Goal: Task Accomplishment & Management: Use online tool/utility

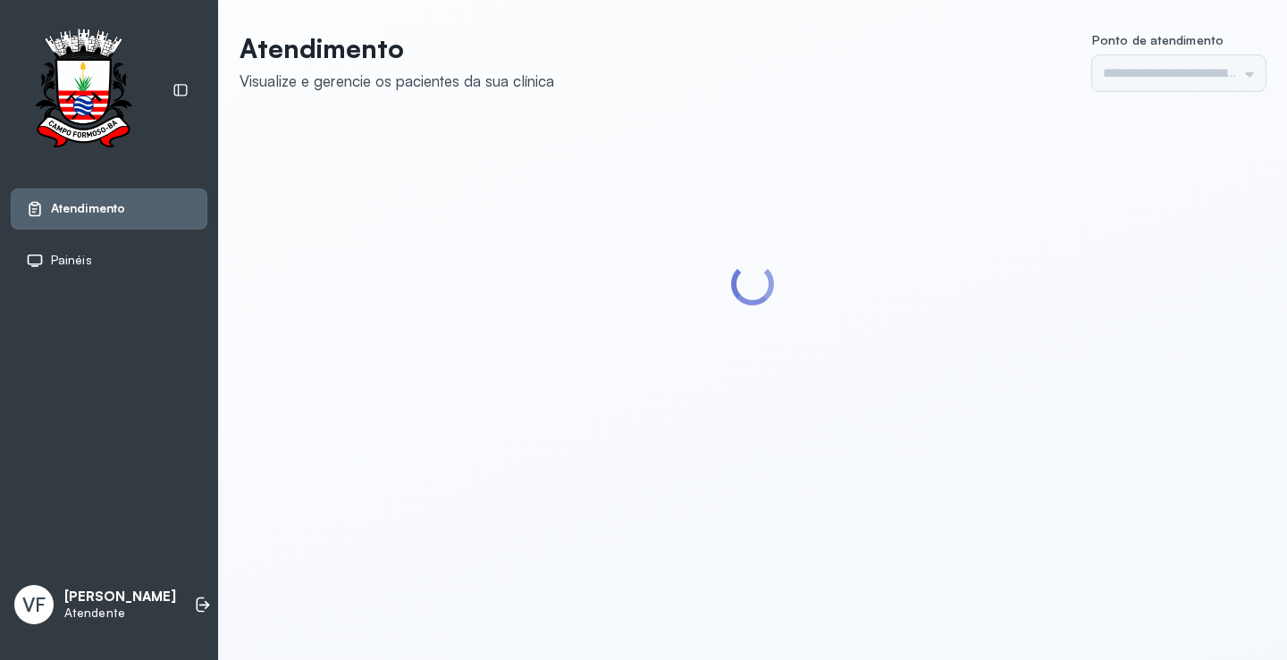
type input "*********"
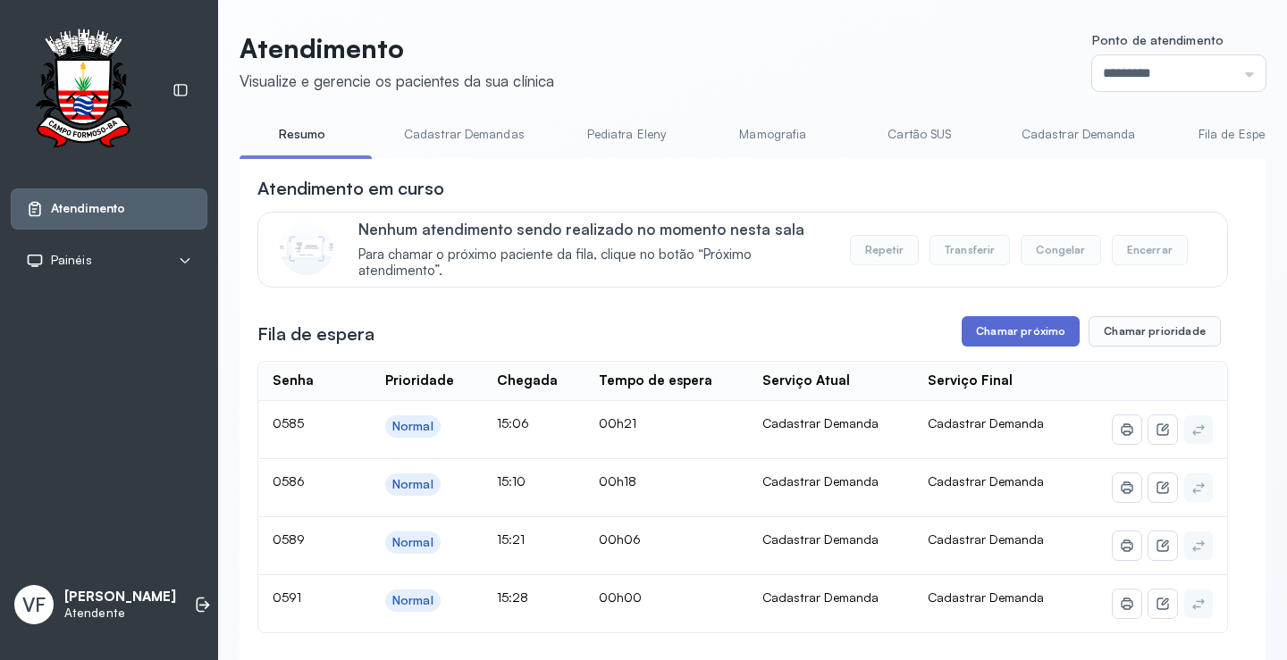
click at [988, 328] on button "Chamar próximo" at bounding box center [1020, 331] width 118 height 30
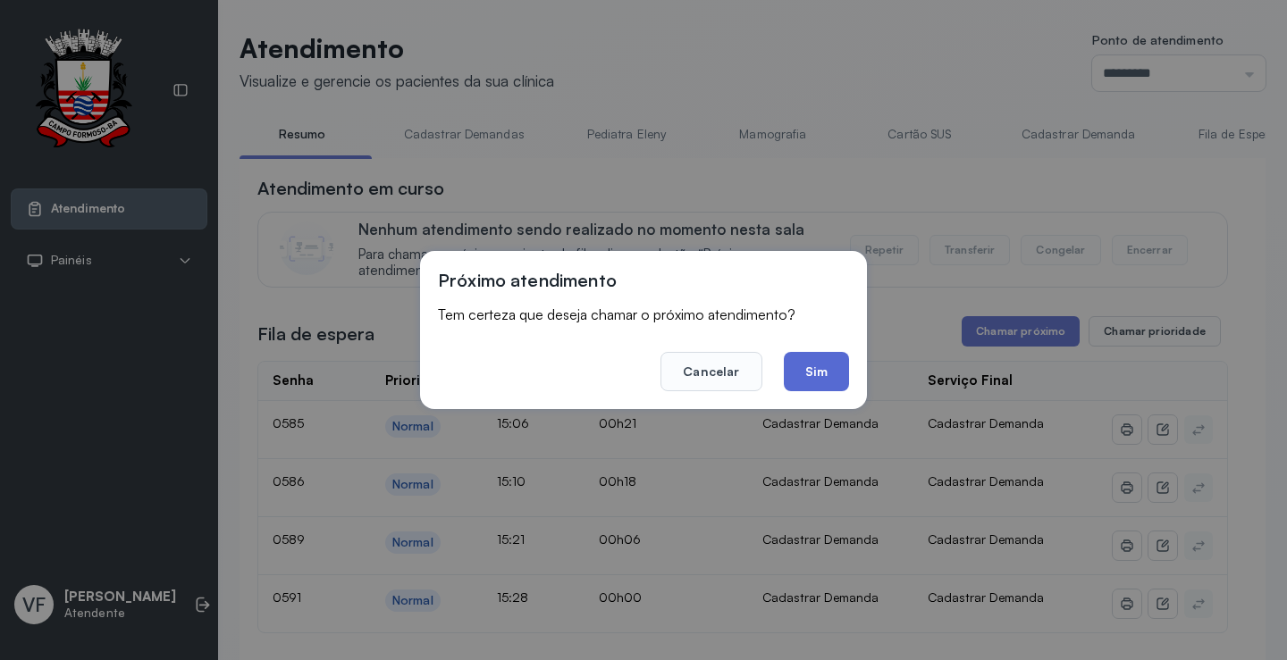
click at [803, 367] on button "Sim" at bounding box center [816, 371] width 65 height 39
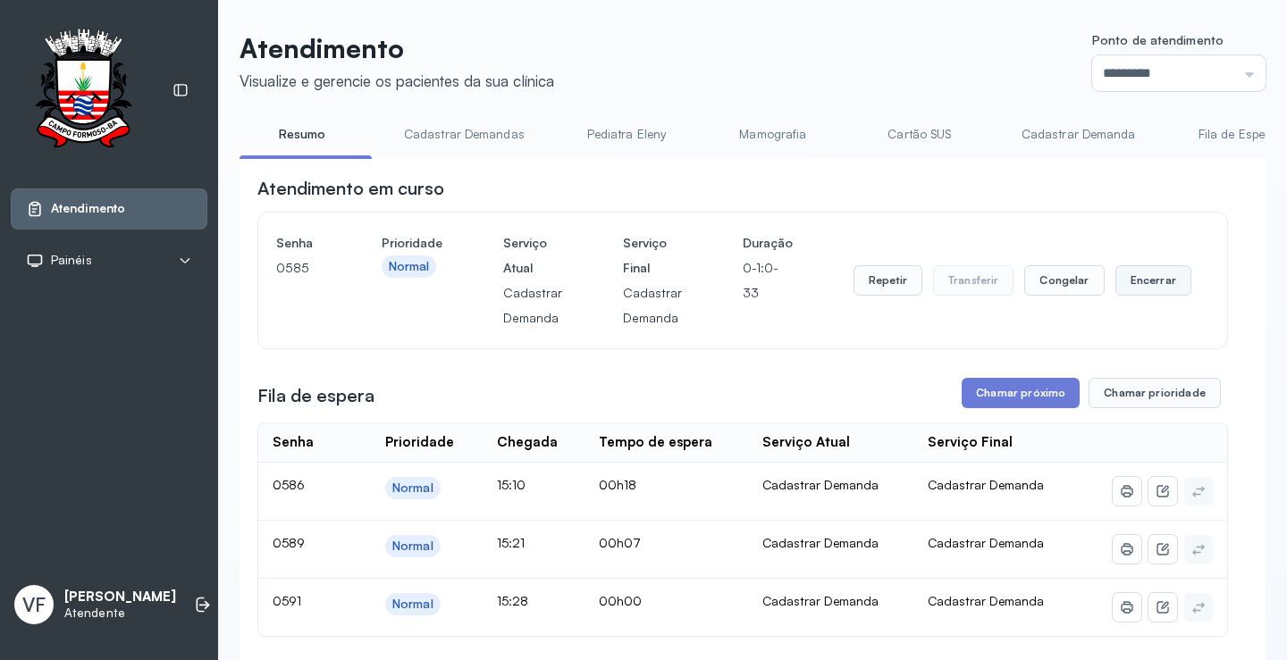
click at [1136, 278] on button "Encerrar" at bounding box center [1153, 280] width 76 height 30
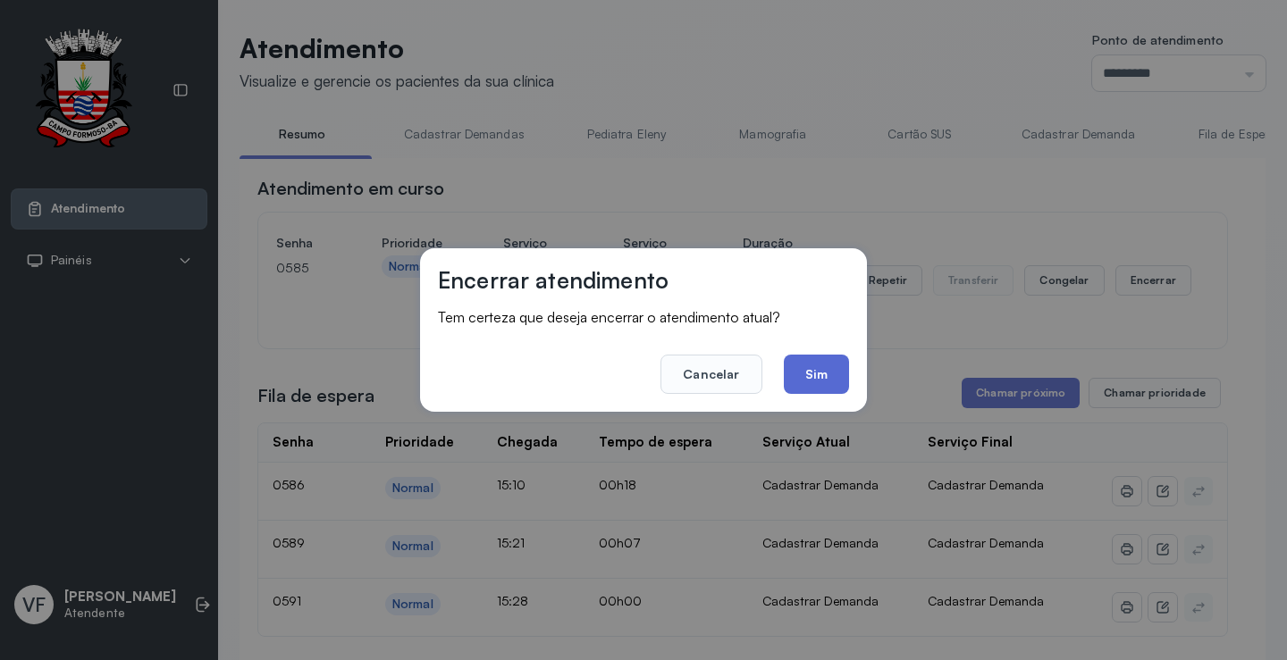
click at [821, 366] on button "Sim" at bounding box center [816, 374] width 65 height 39
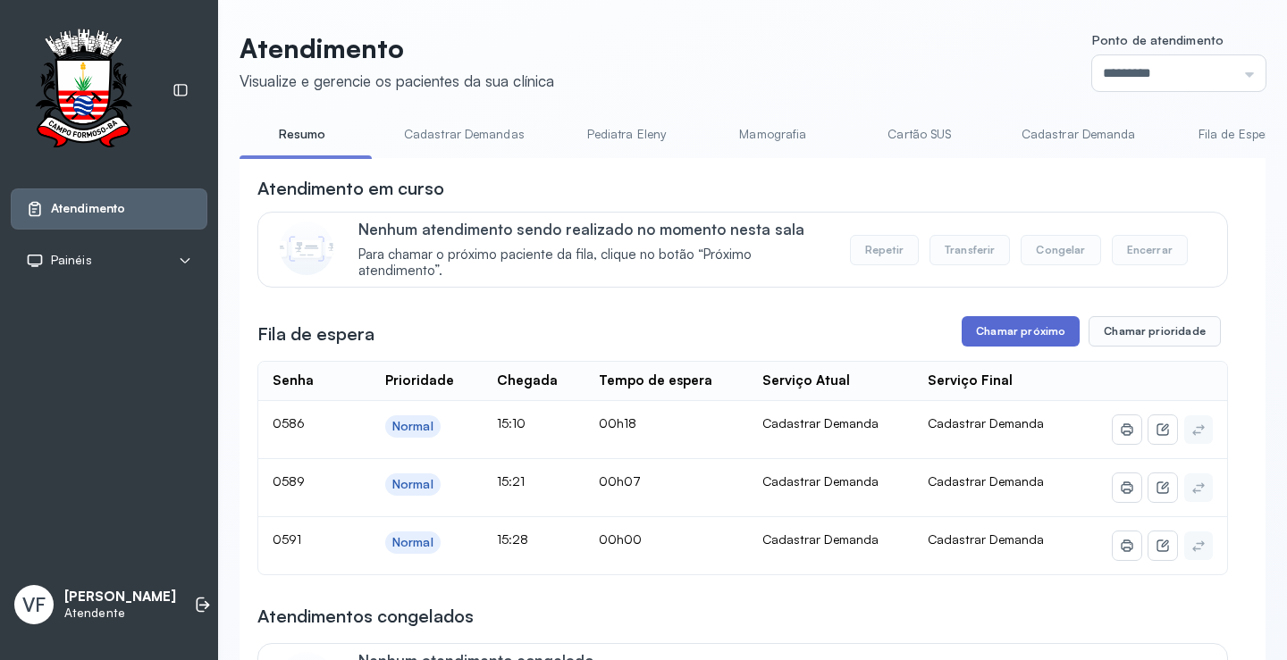
click at [1012, 330] on button "Chamar próximo" at bounding box center [1020, 331] width 118 height 30
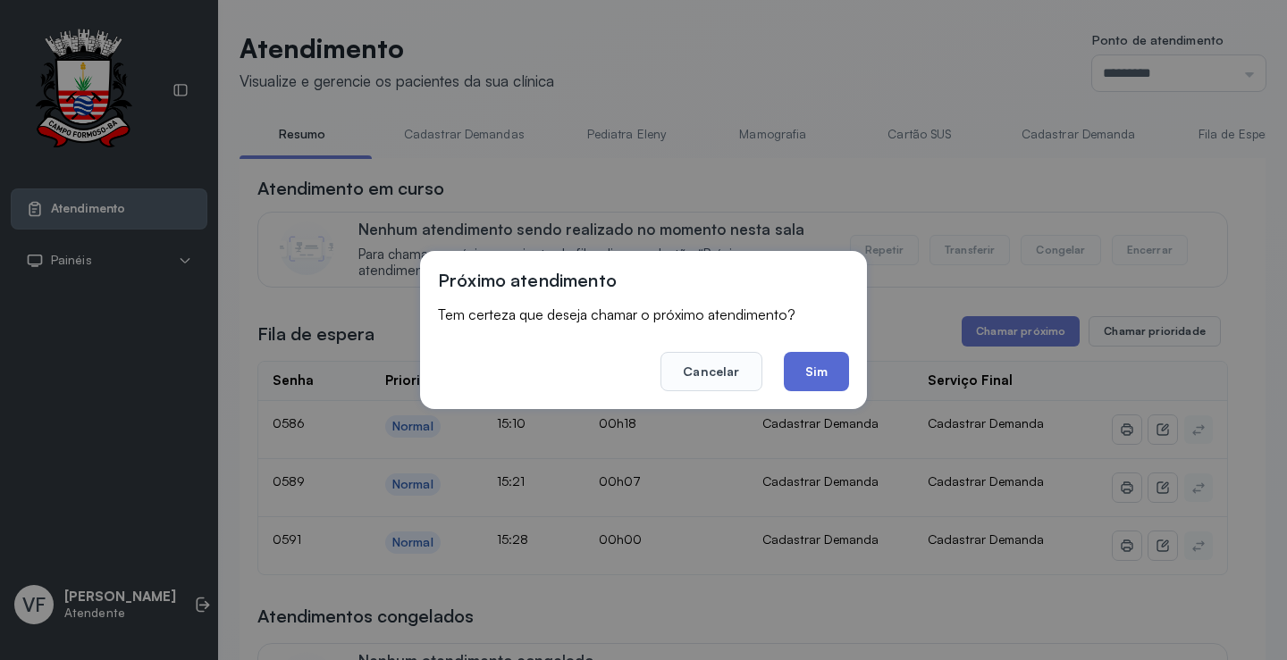
click at [803, 368] on button "Sim" at bounding box center [816, 371] width 65 height 39
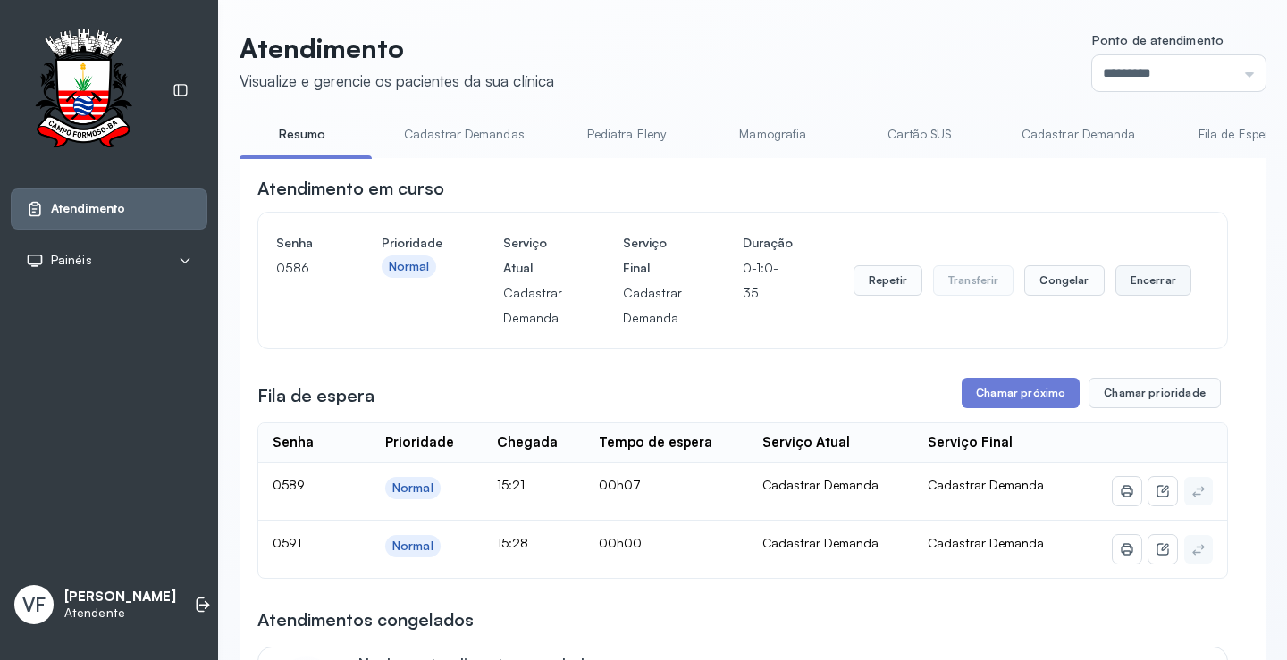
click at [1144, 282] on button "Encerrar" at bounding box center [1153, 280] width 76 height 30
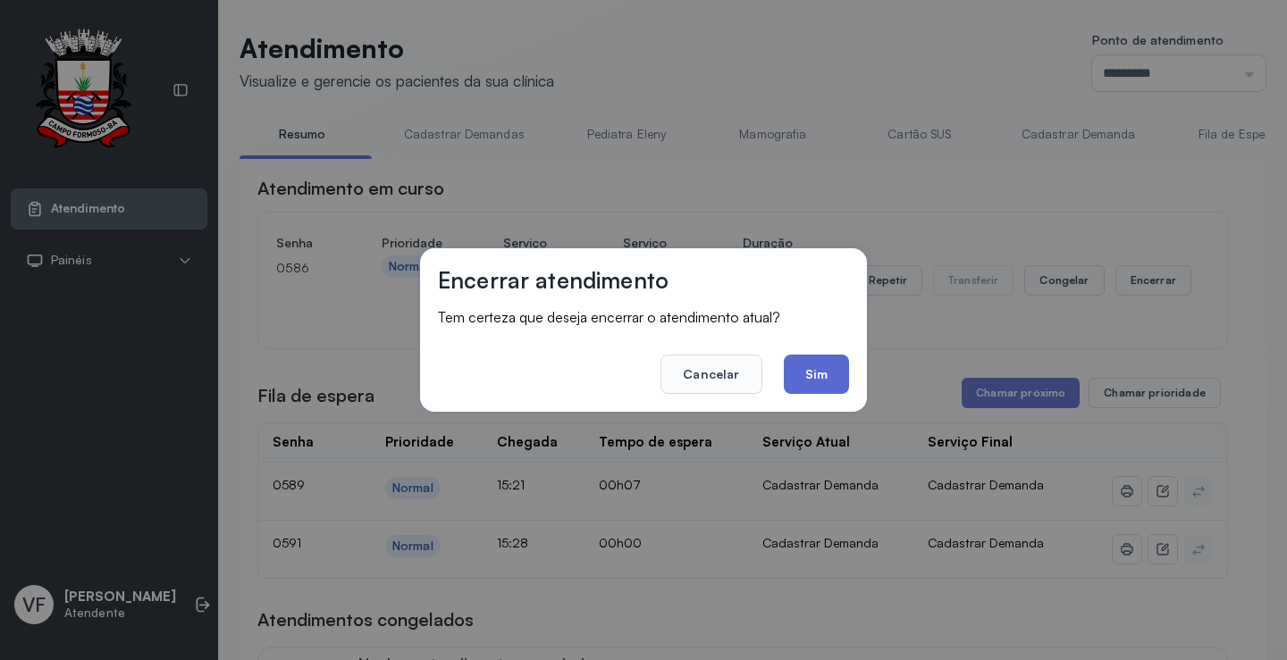
click at [824, 371] on button "Sim" at bounding box center [816, 374] width 65 height 39
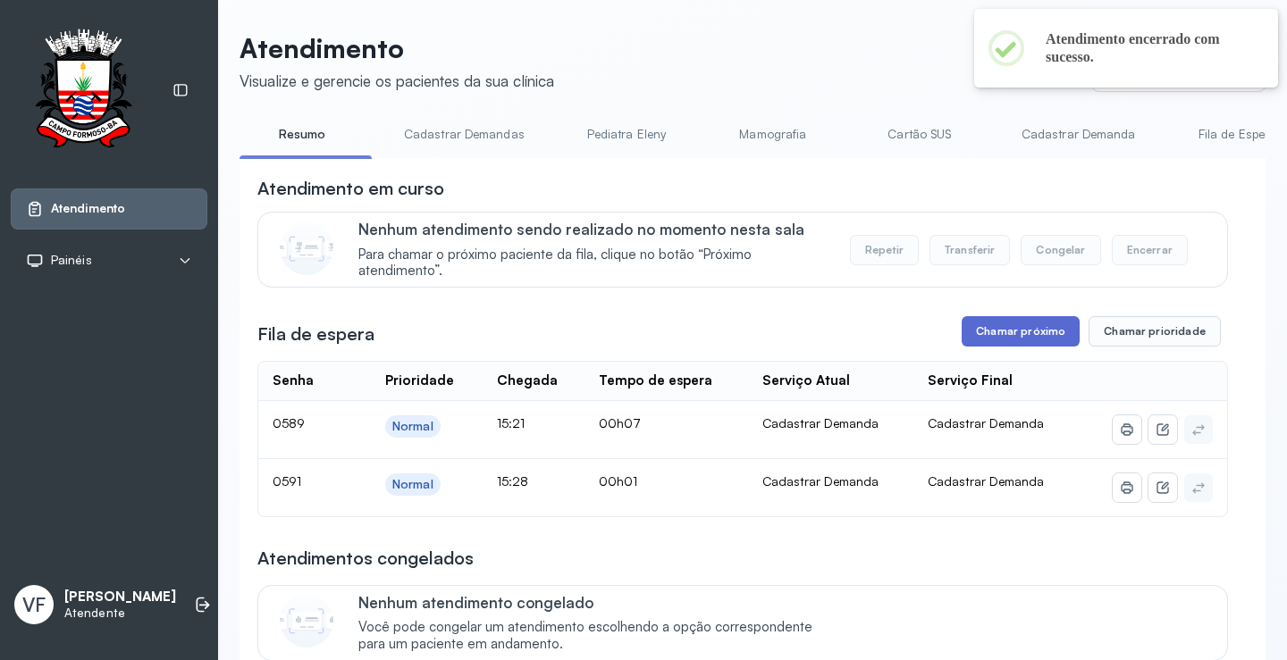
click at [1006, 333] on button "Chamar próximo" at bounding box center [1020, 331] width 118 height 30
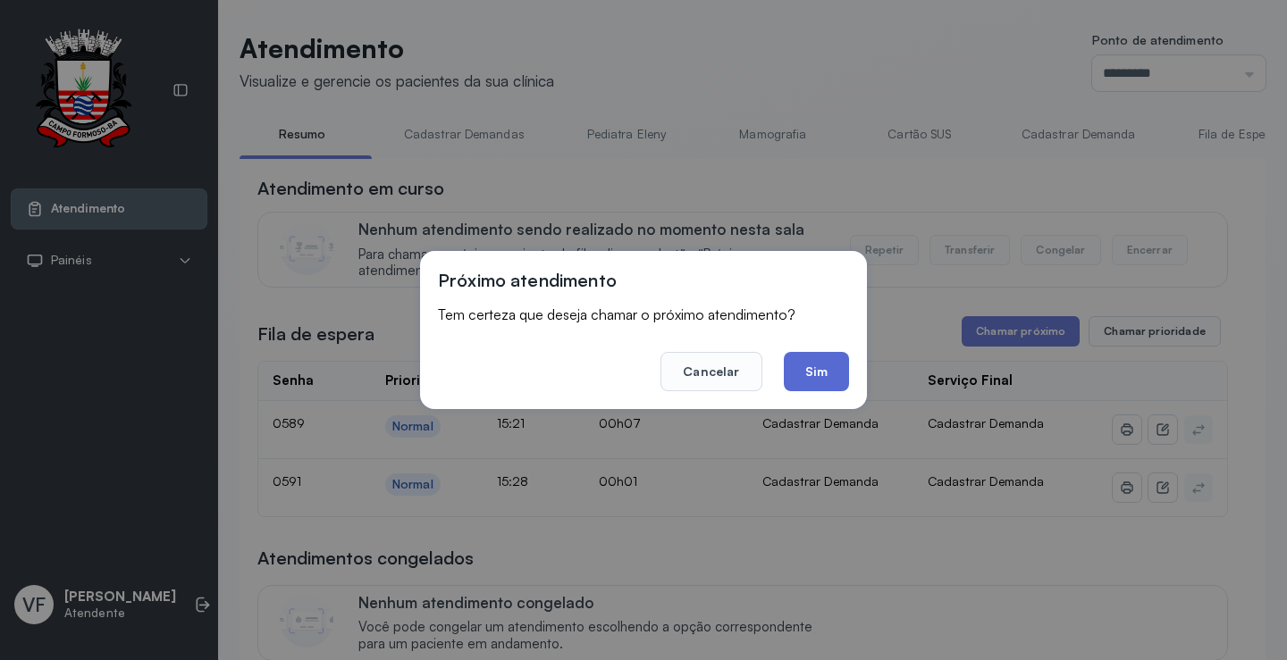
click at [810, 357] on button "Sim" at bounding box center [816, 371] width 65 height 39
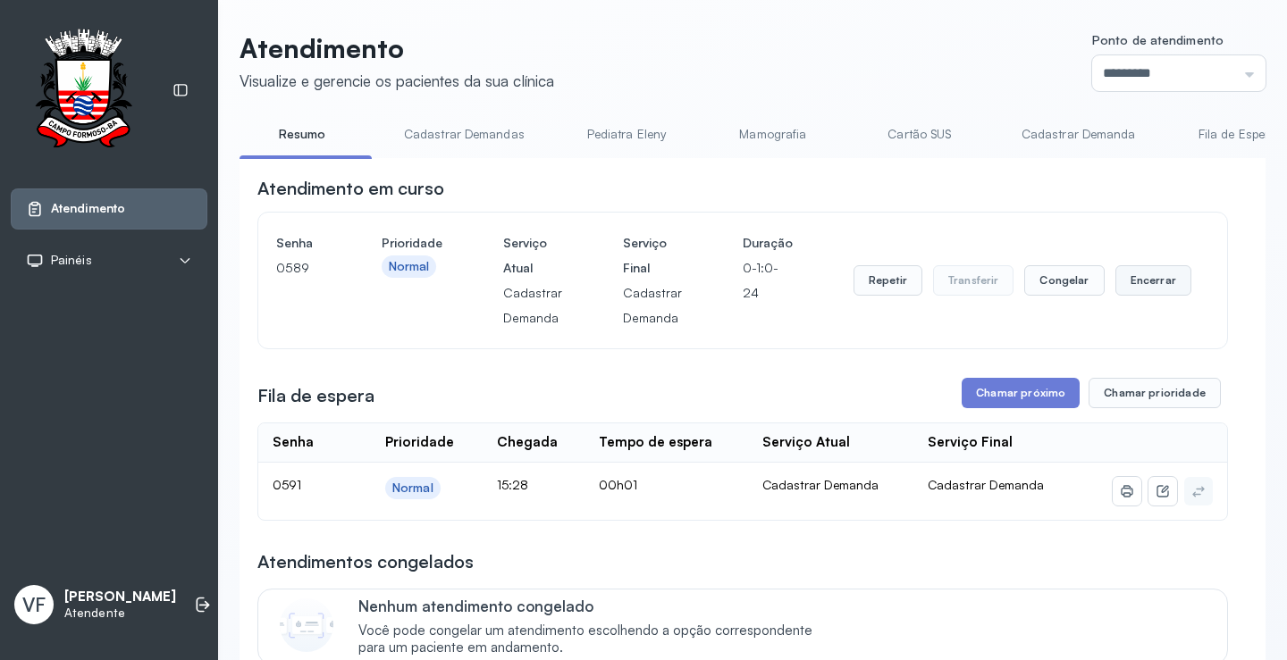
click at [1147, 289] on button "Encerrar" at bounding box center [1153, 280] width 76 height 30
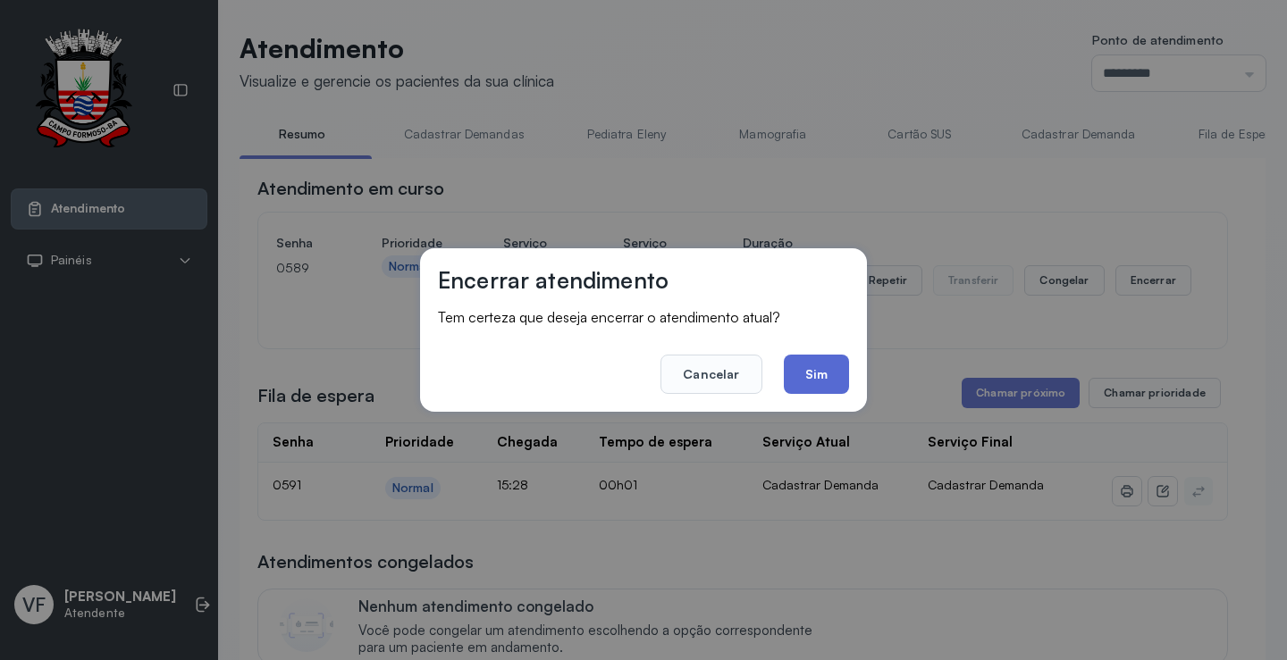
click at [820, 371] on button "Sim" at bounding box center [816, 374] width 65 height 39
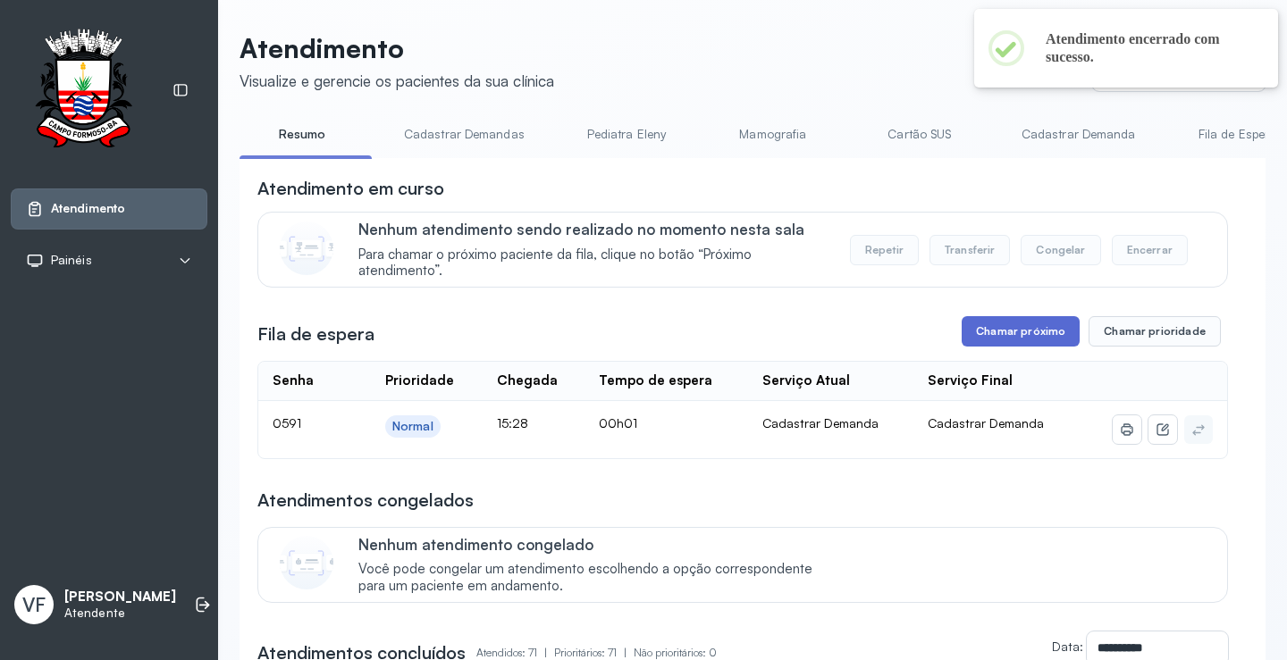
click at [1016, 342] on button "Chamar próximo" at bounding box center [1020, 331] width 118 height 30
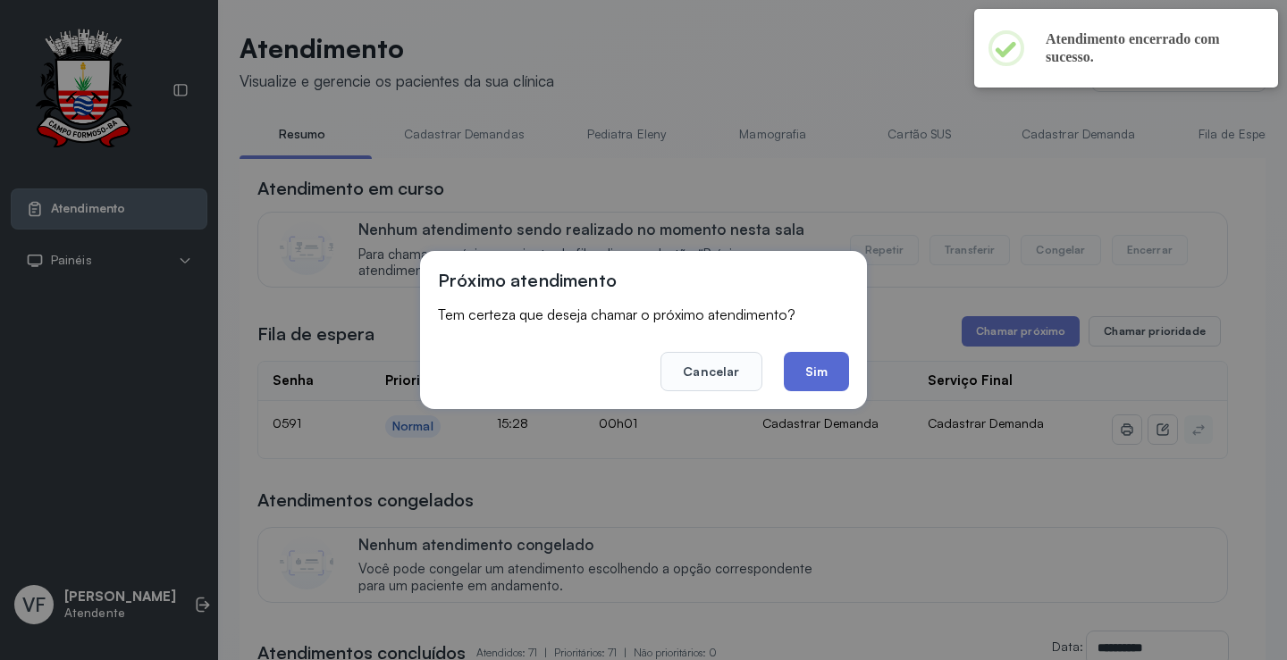
click at [836, 367] on button "Sim" at bounding box center [816, 371] width 65 height 39
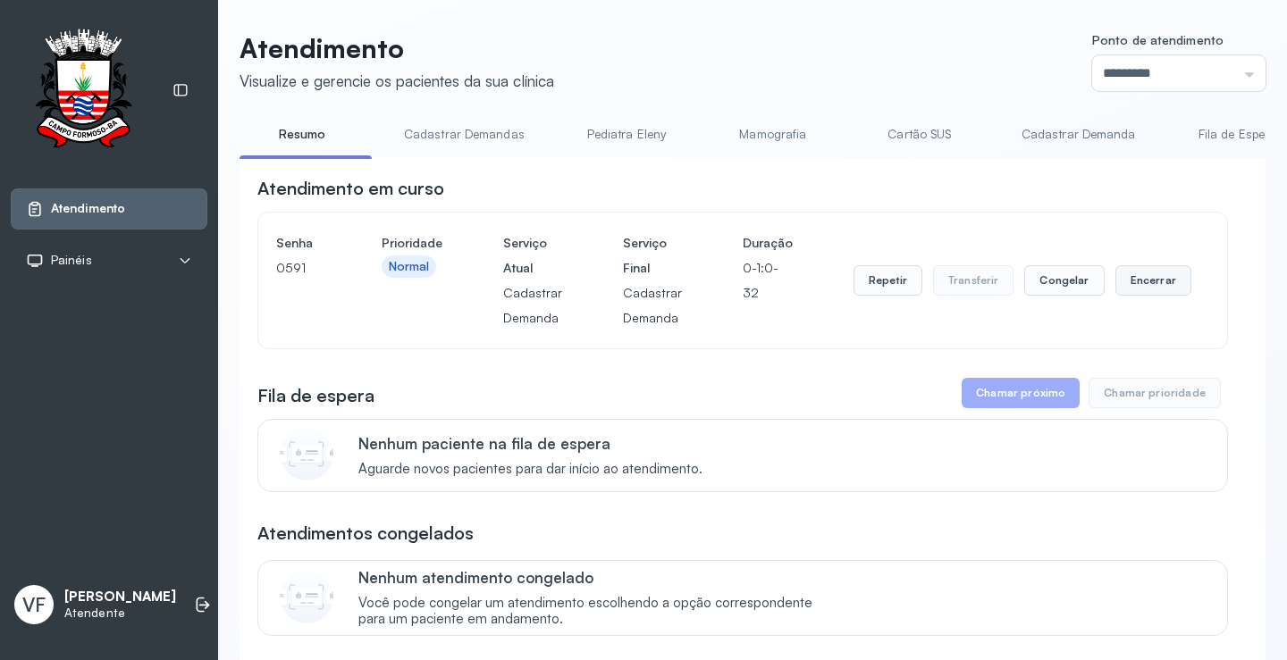
click at [1136, 279] on button "Encerrar" at bounding box center [1153, 280] width 76 height 30
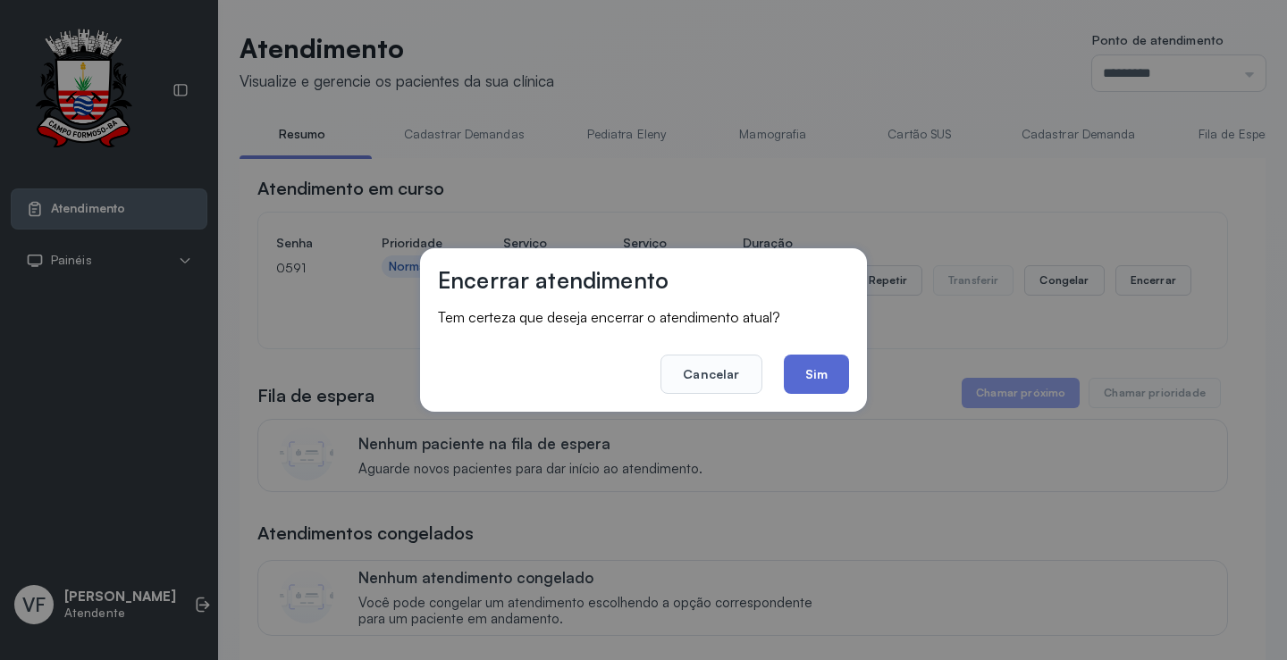
click at [826, 369] on button "Sim" at bounding box center [816, 374] width 65 height 39
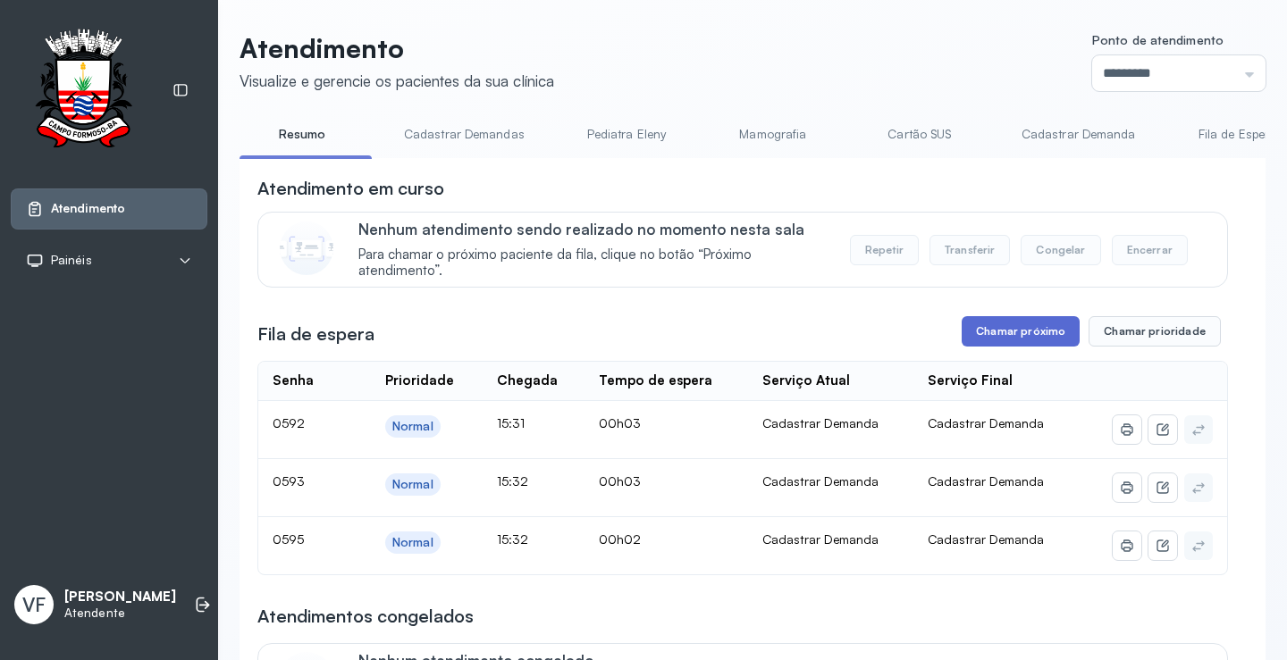
click at [1019, 333] on button "Chamar próximo" at bounding box center [1020, 331] width 118 height 30
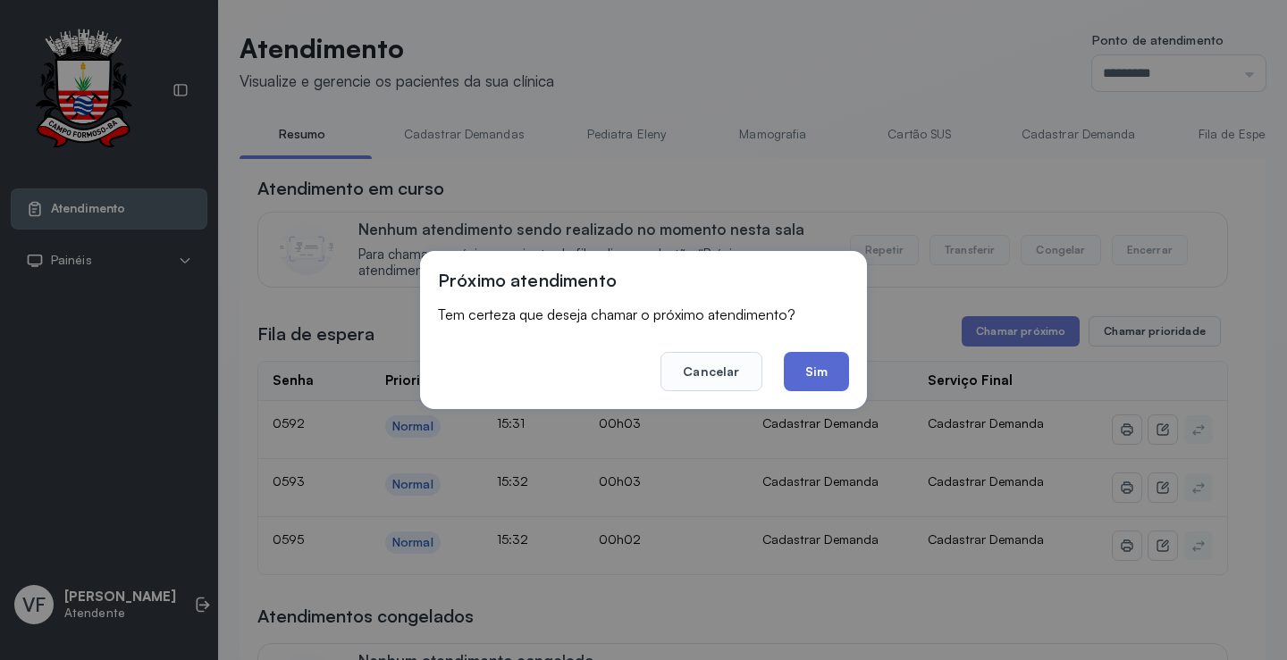
click at [819, 370] on button "Sim" at bounding box center [816, 371] width 65 height 39
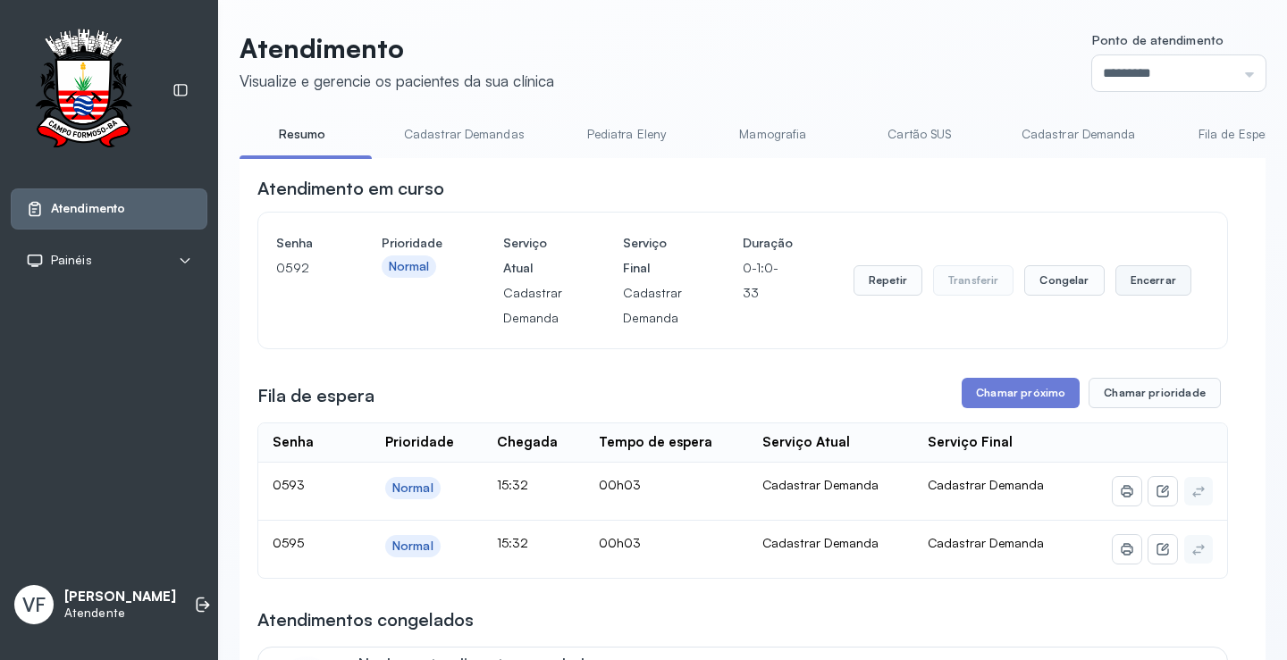
click at [1136, 280] on button "Encerrar" at bounding box center [1153, 280] width 76 height 30
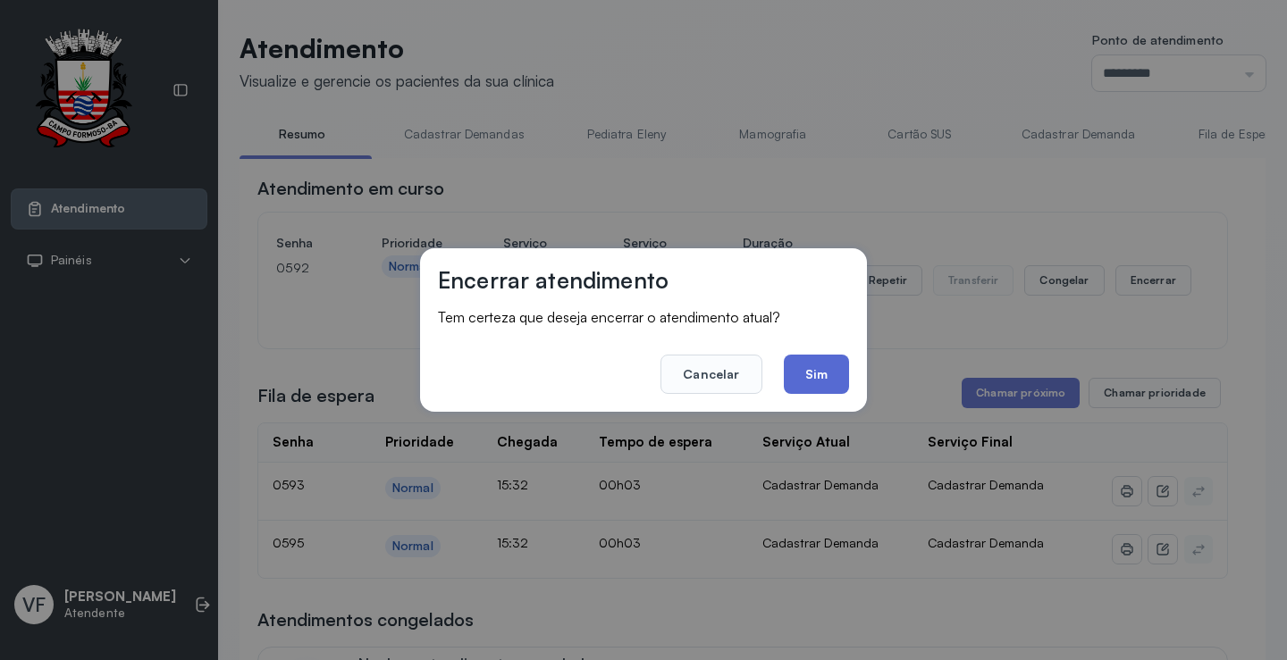
click at [820, 365] on button "Sim" at bounding box center [816, 374] width 65 height 39
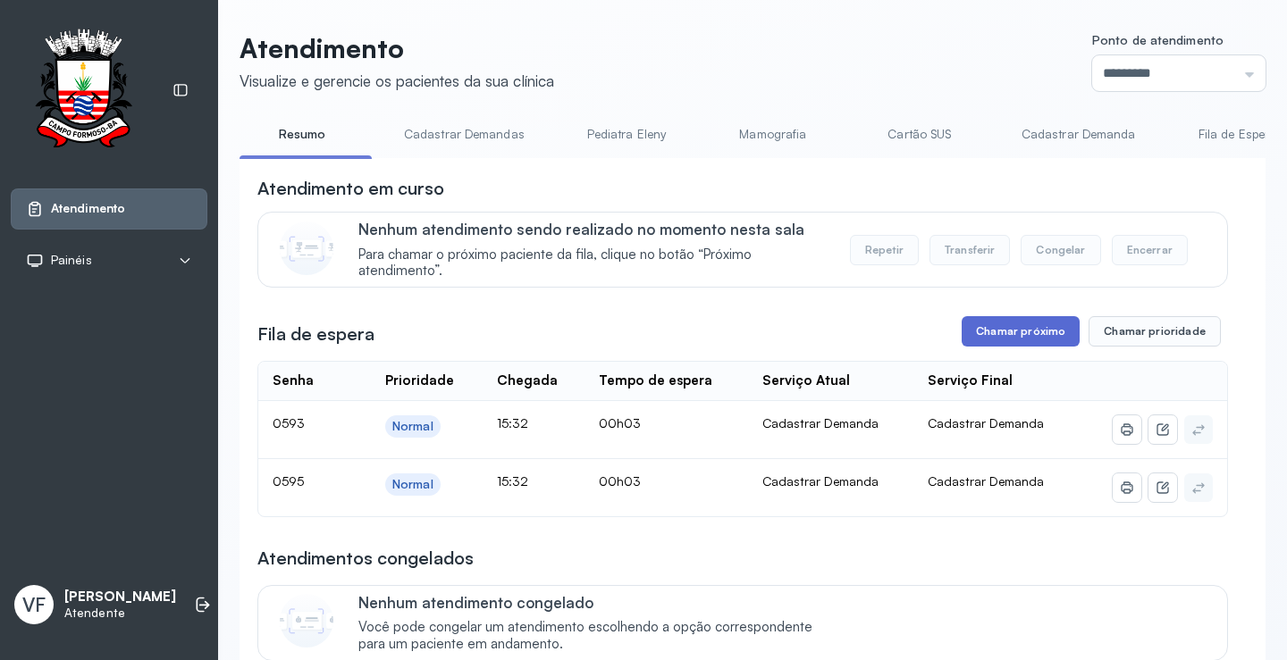
click at [1008, 331] on button "Chamar próximo" at bounding box center [1020, 331] width 118 height 30
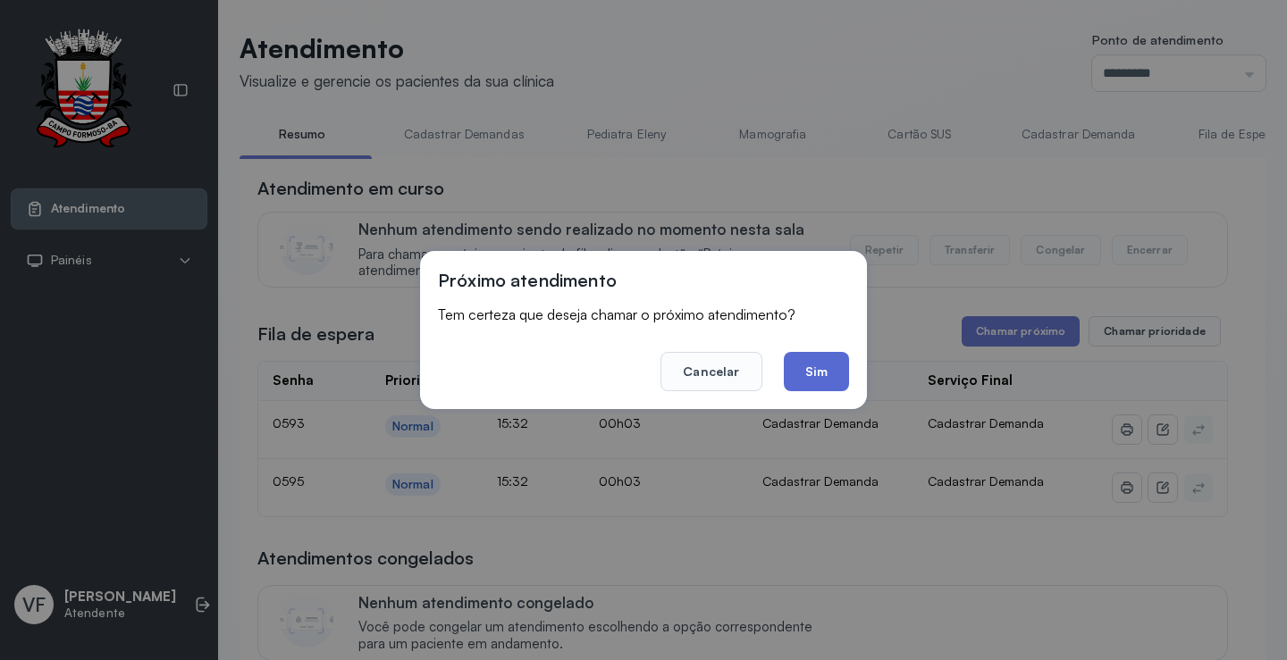
click at [823, 363] on button "Sim" at bounding box center [816, 371] width 65 height 39
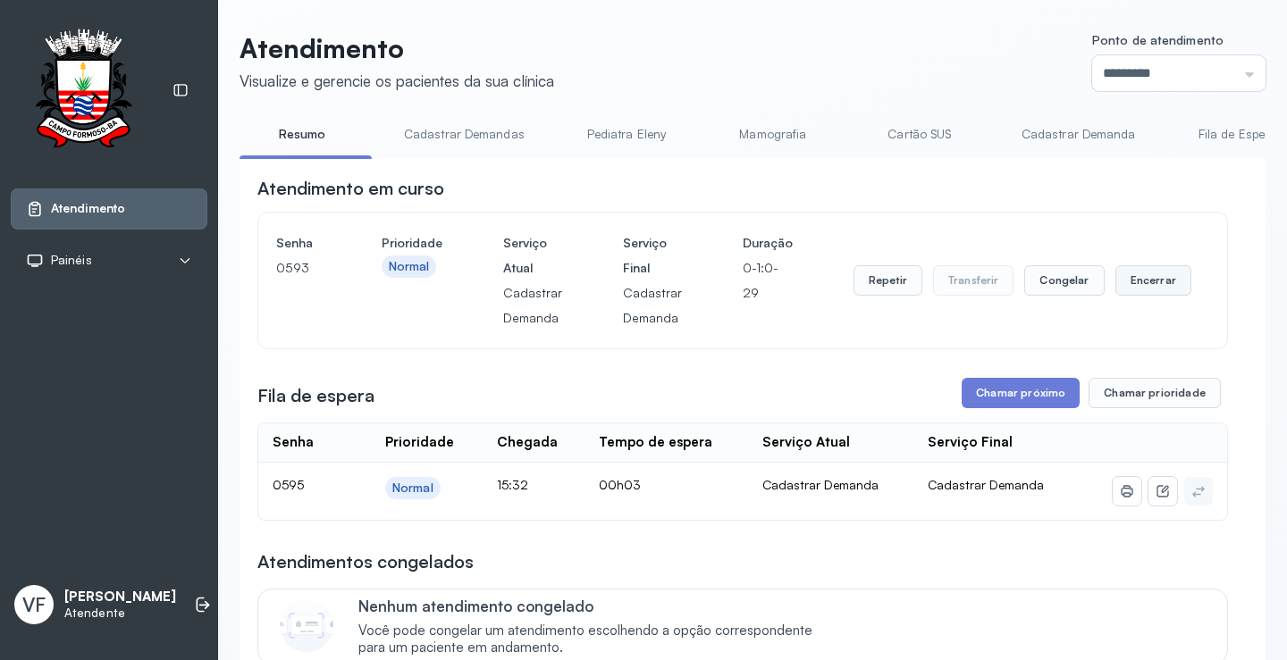
click at [1134, 281] on button "Encerrar" at bounding box center [1153, 280] width 76 height 30
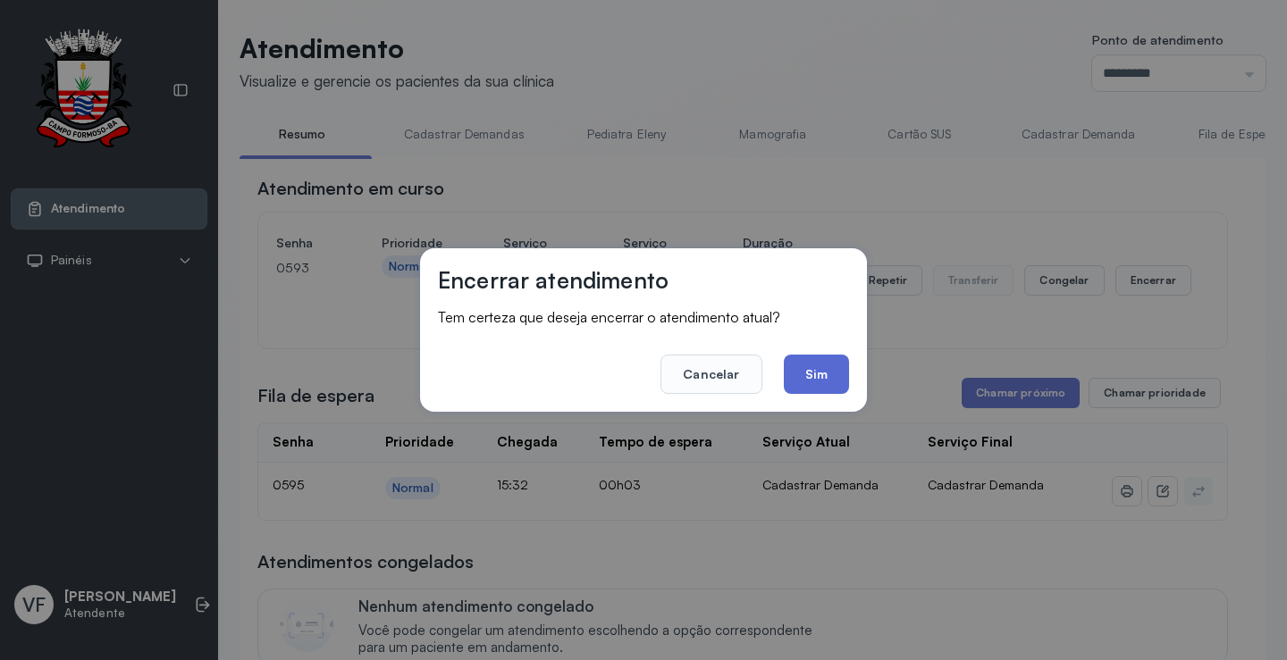
click at [811, 371] on button "Sim" at bounding box center [816, 374] width 65 height 39
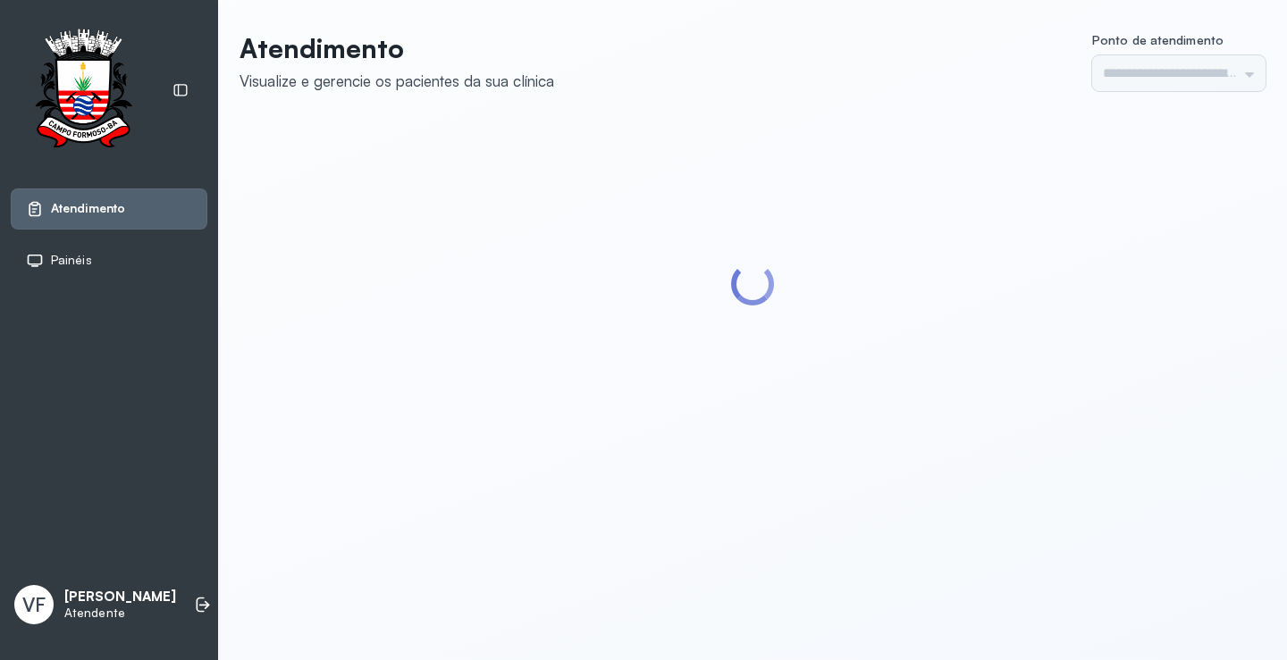
type input "*********"
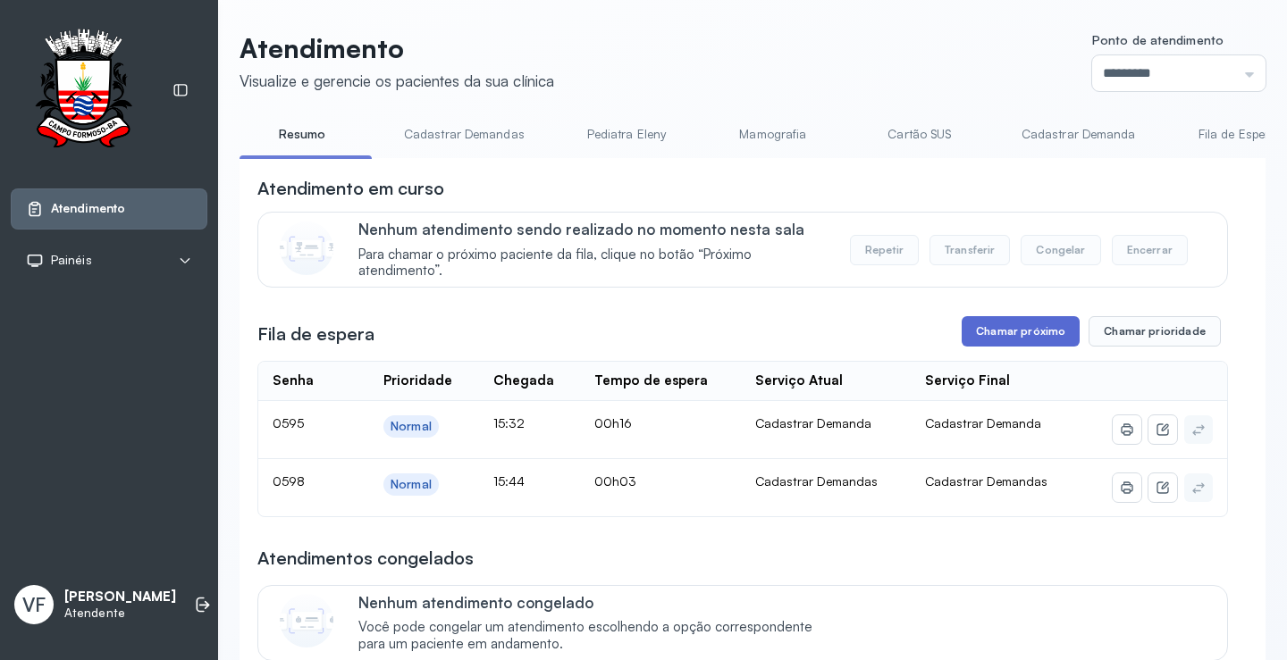
click at [998, 329] on button "Chamar próximo" at bounding box center [1020, 331] width 118 height 30
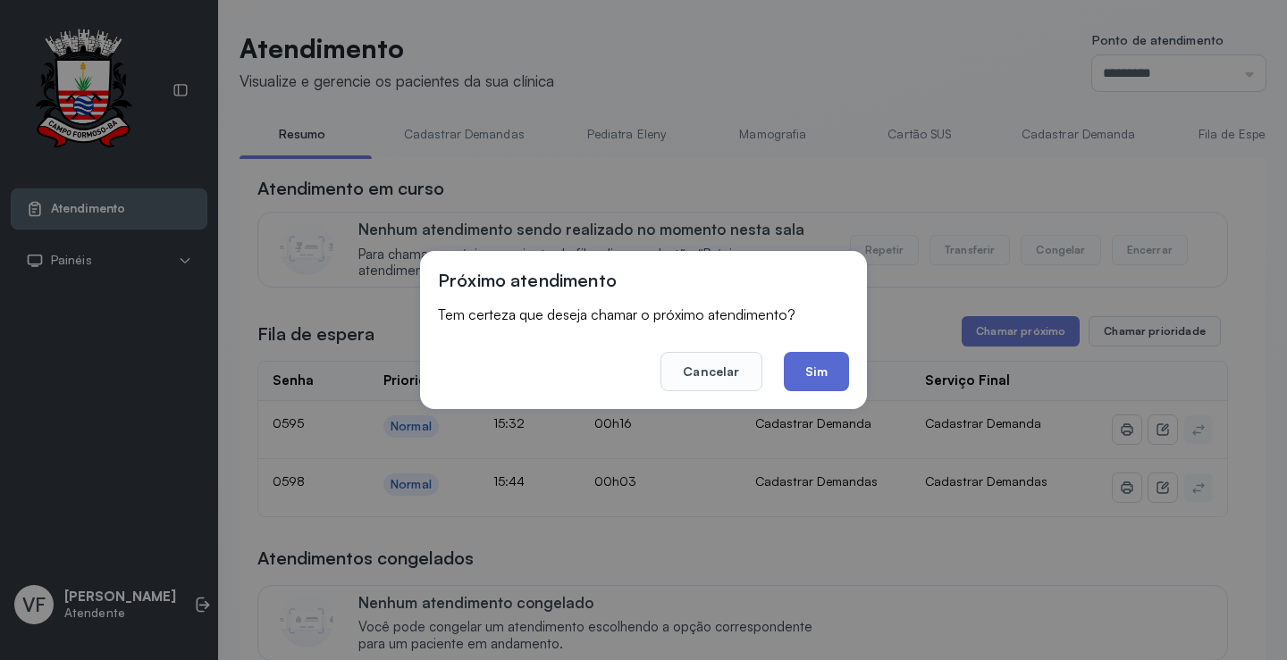
click at [808, 369] on button "Sim" at bounding box center [816, 371] width 65 height 39
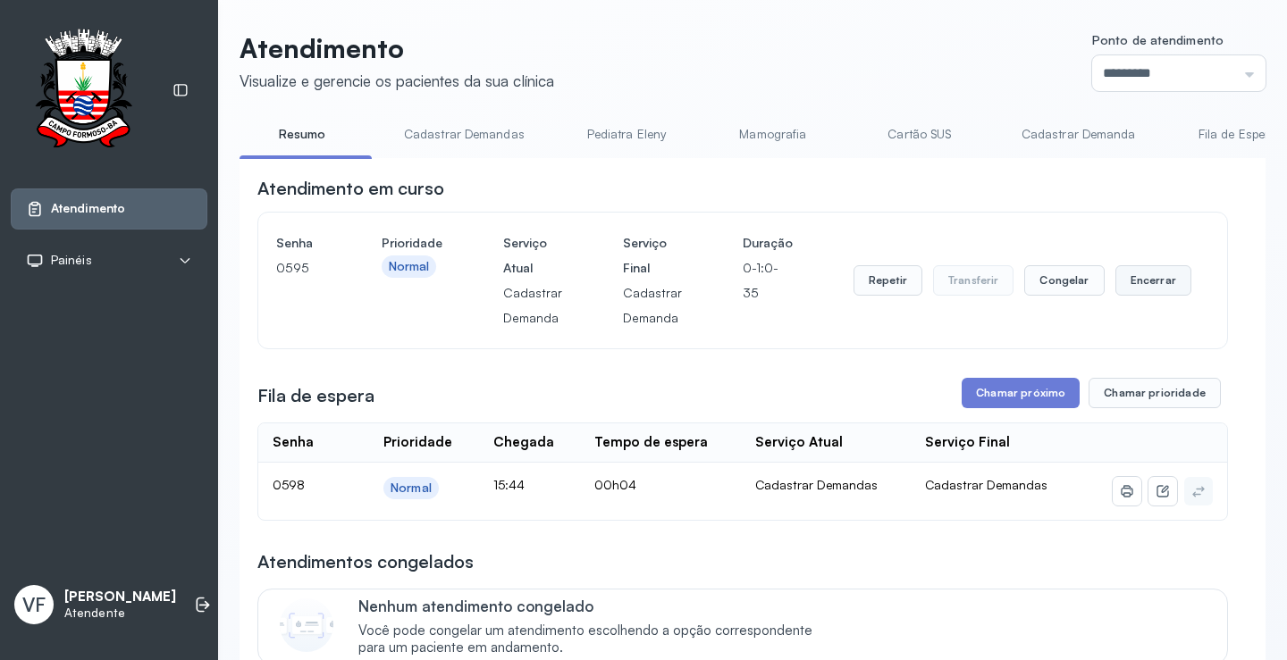
click at [1135, 285] on button "Encerrar" at bounding box center [1153, 280] width 76 height 30
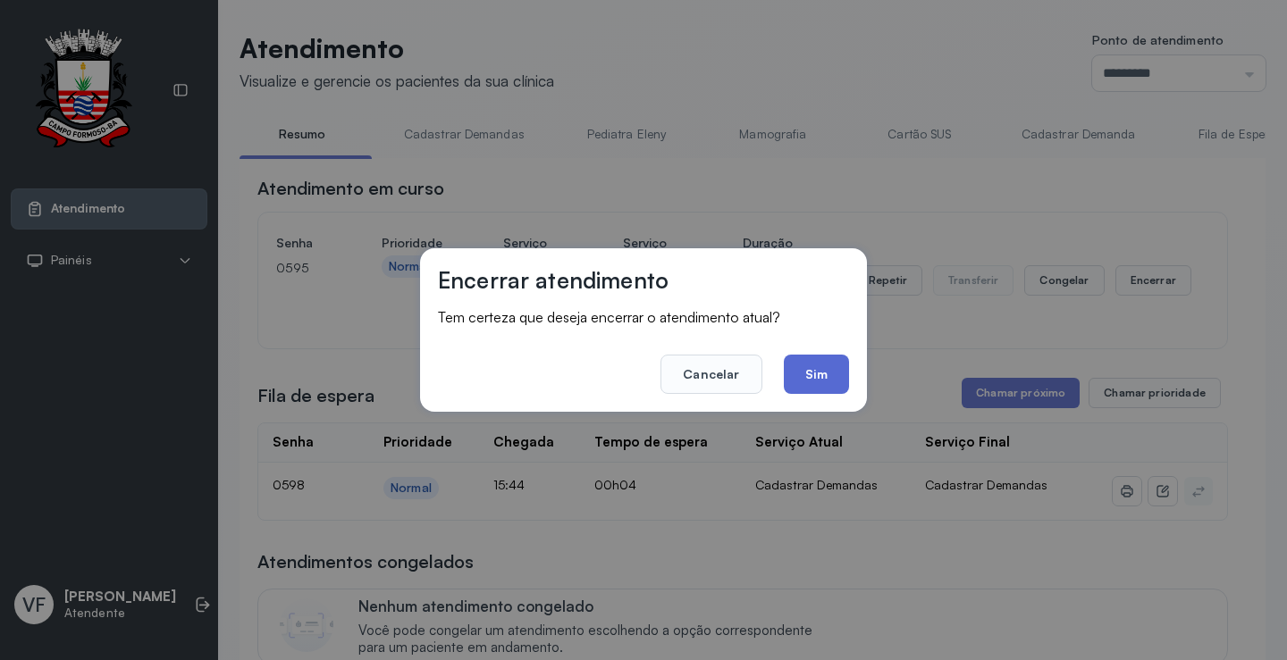
click at [826, 376] on button "Sim" at bounding box center [816, 374] width 65 height 39
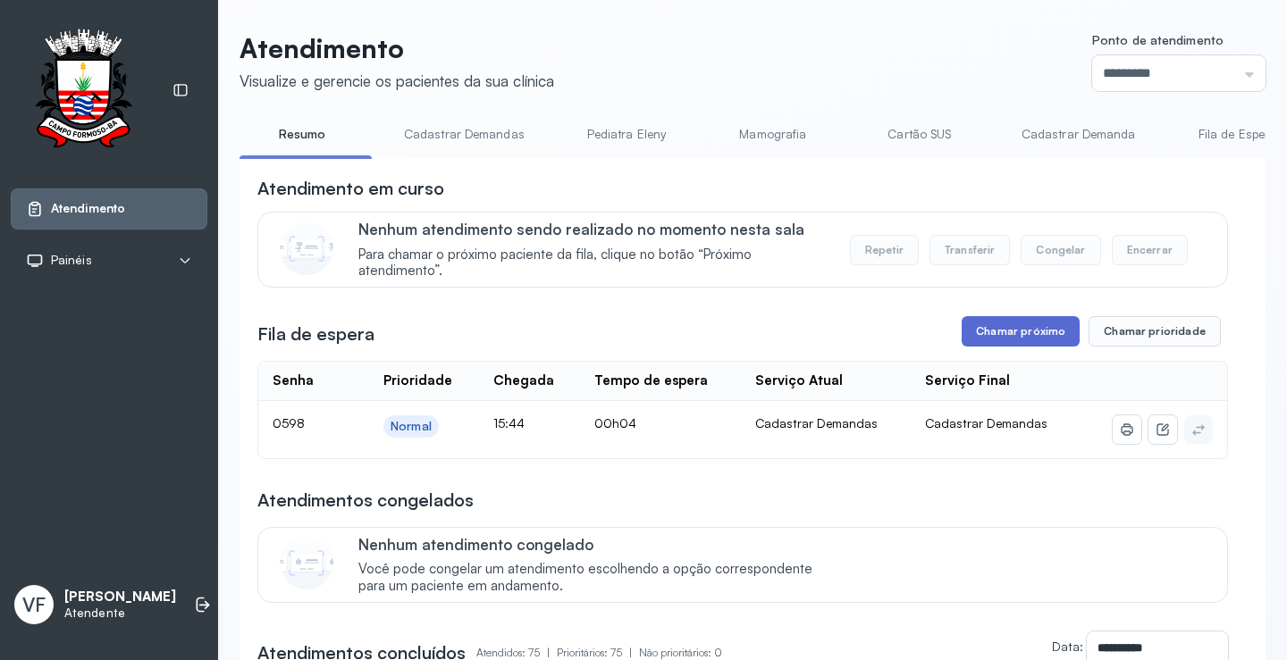
click at [1020, 328] on button "Chamar próximo" at bounding box center [1020, 331] width 118 height 30
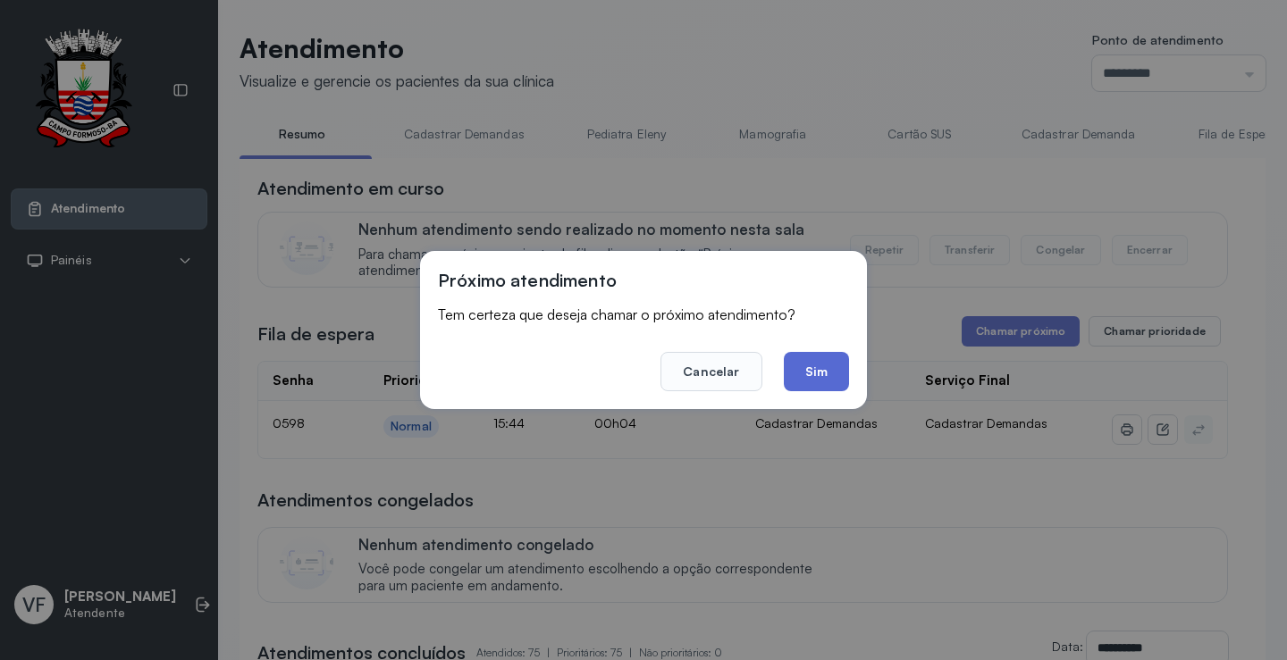
click at [811, 367] on button "Sim" at bounding box center [816, 371] width 65 height 39
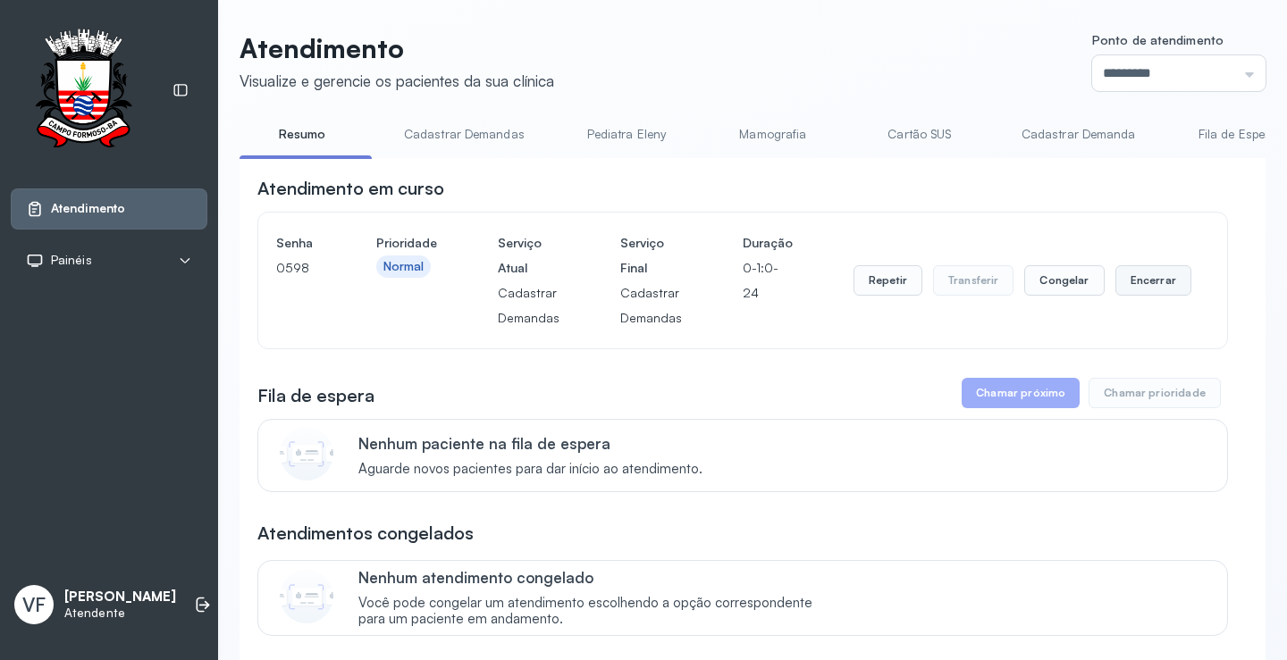
click at [1151, 284] on button "Encerrar" at bounding box center [1153, 280] width 76 height 30
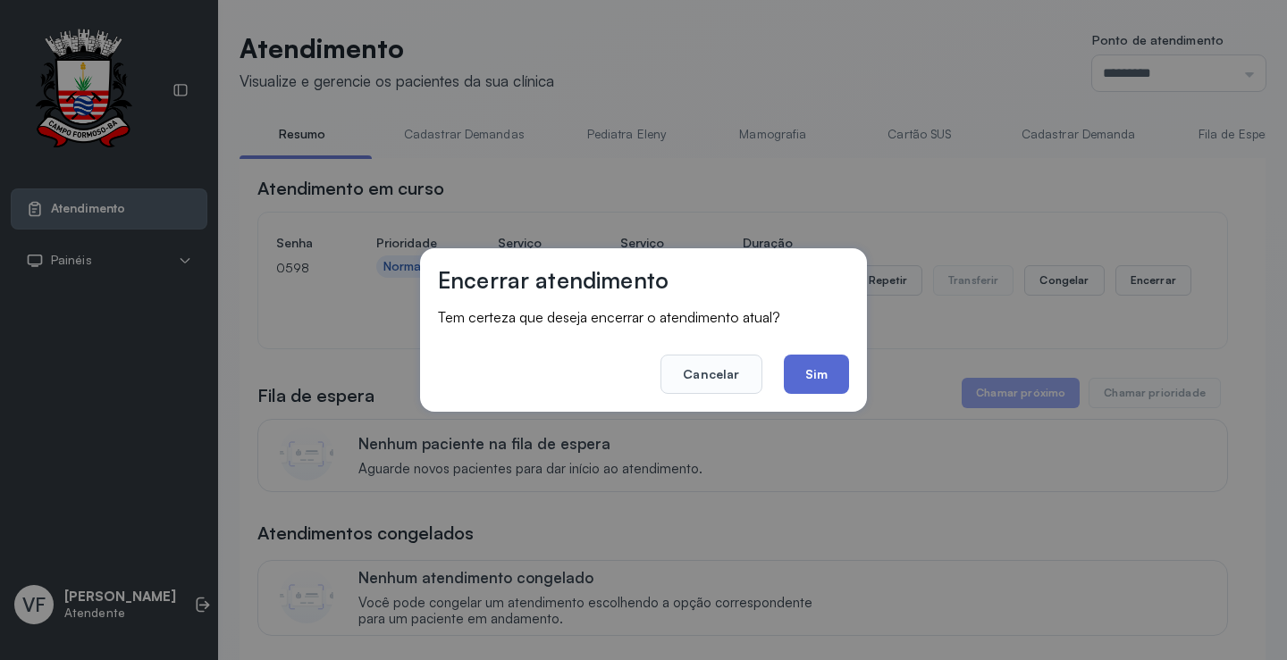
click at [813, 373] on button "Sim" at bounding box center [816, 374] width 65 height 39
